Goal: Information Seeking & Learning: Find specific fact

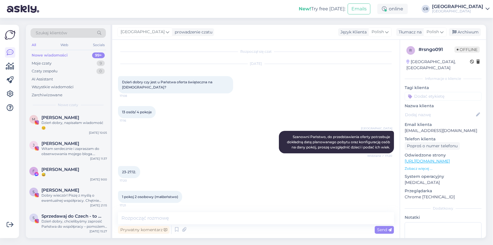
scroll to position [442, 0]
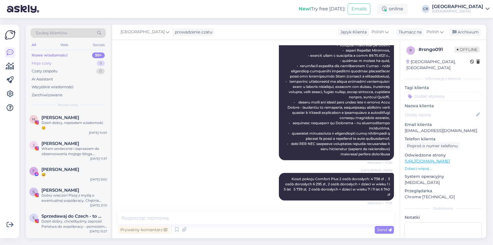
click at [43, 65] on div "Moje czaty" at bounding box center [42, 63] width 20 height 6
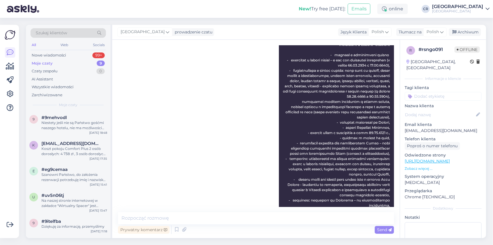
scroll to position [332, 0]
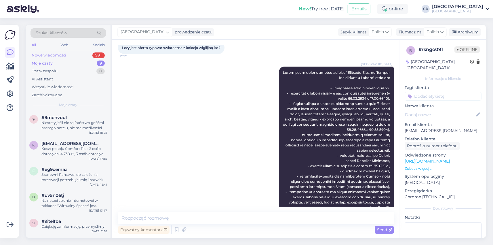
click at [48, 56] on div "Nowe wiadomości" at bounding box center [49, 55] width 35 height 6
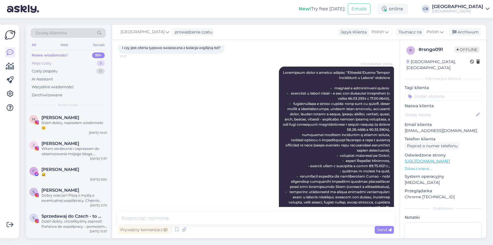
click at [45, 63] on div "Moje czaty" at bounding box center [42, 63] width 20 height 6
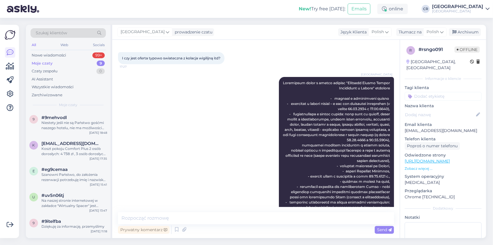
scroll to position [313, 0]
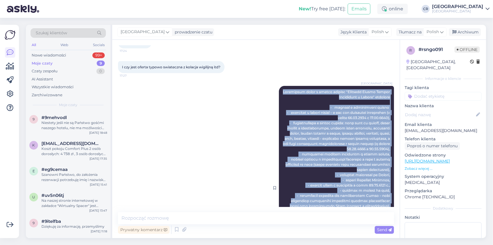
drag, startPoint x: 385, startPoint y: 154, endPoint x: 282, endPoint y: 90, distance: 121.2
click at [282, 90] on div "[GEOGRAPHIC_DATA] Widziane ✓ 17:30" at bounding box center [336, 188] width 115 height 204
copy span "Loremipsum dolor s ametco adipisc "Elitsedd Eiusmo Tempor Incididunt u Labore" …"
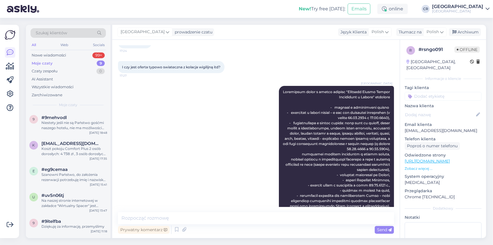
click at [255, 161] on div "[GEOGRAPHIC_DATA] Widziane ✓ 17:30" at bounding box center [256, 187] width 276 height 216
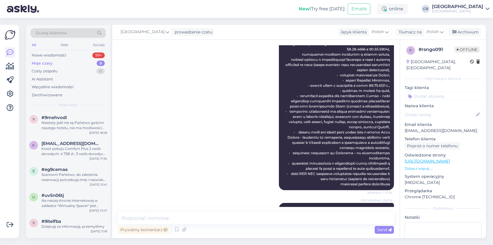
scroll to position [442, 0]
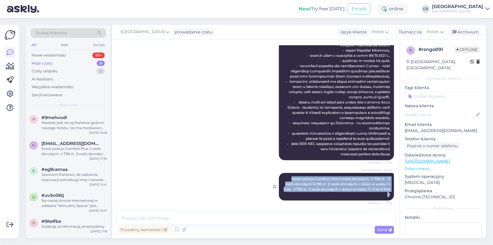
drag, startPoint x: 385, startPoint y: 194, endPoint x: 281, endPoint y: 177, distance: 104.6
click at [281, 177] on div "[GEOGRAPHIC_DATA] Koszt pokoju Comfort Plus 2 osób dorosłych: 4 738 zł , 3 osób…" at bounding box center [336, 187] width 115 height 28
copy span "Koszt pokoju Comfort Plus 2 osób dorosłych: 4 738 zł , 3 osób dorosłych 6 295 z…"
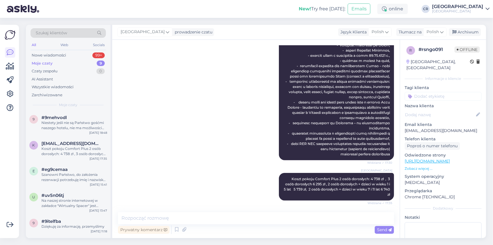
click at [213, 124] on div "[GEOGRAPHIC_DATA] Widziane ✓ 17:30" at bounding box center [256, 58] width 276 height 216
